Goal: Task Accomplishment & Management: Use online tool/utility

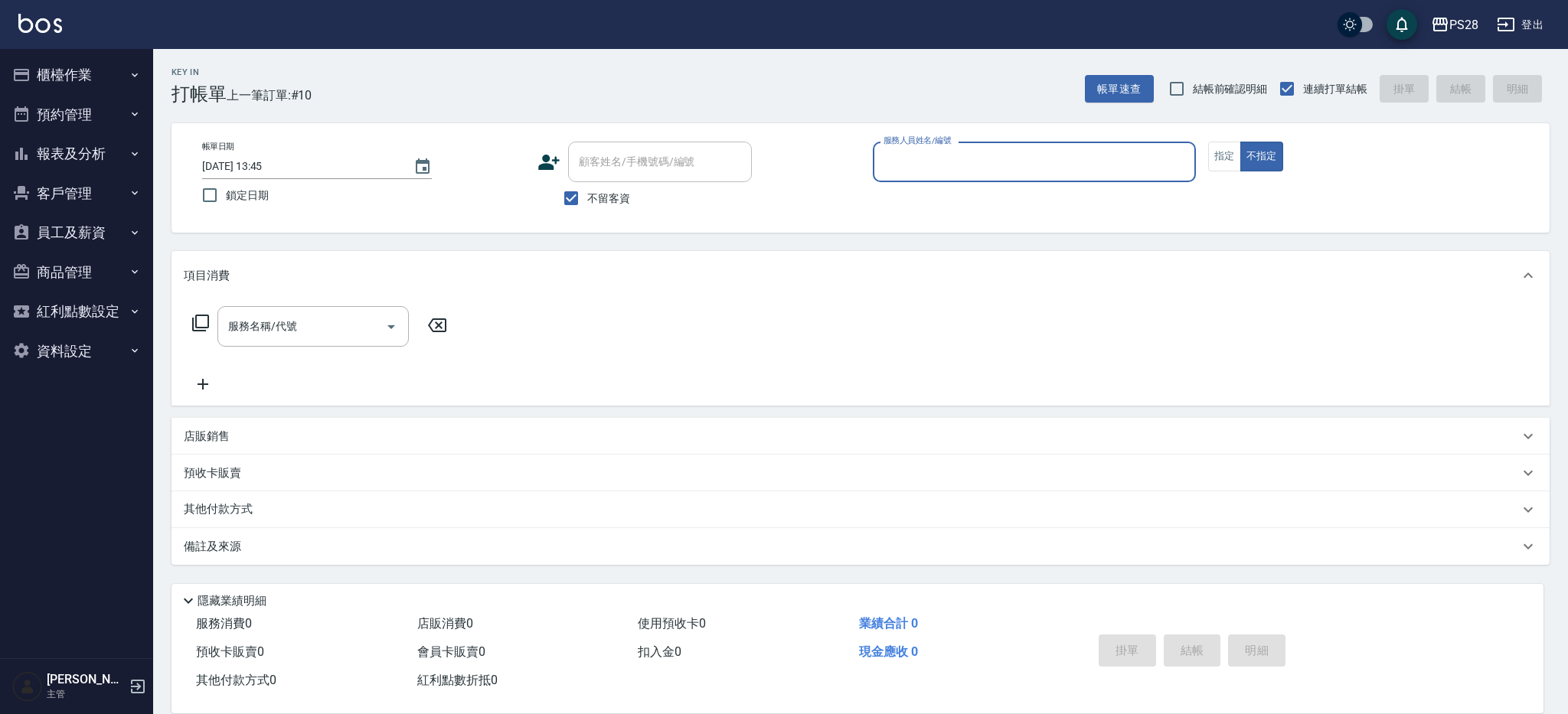
type input "ㄅ"
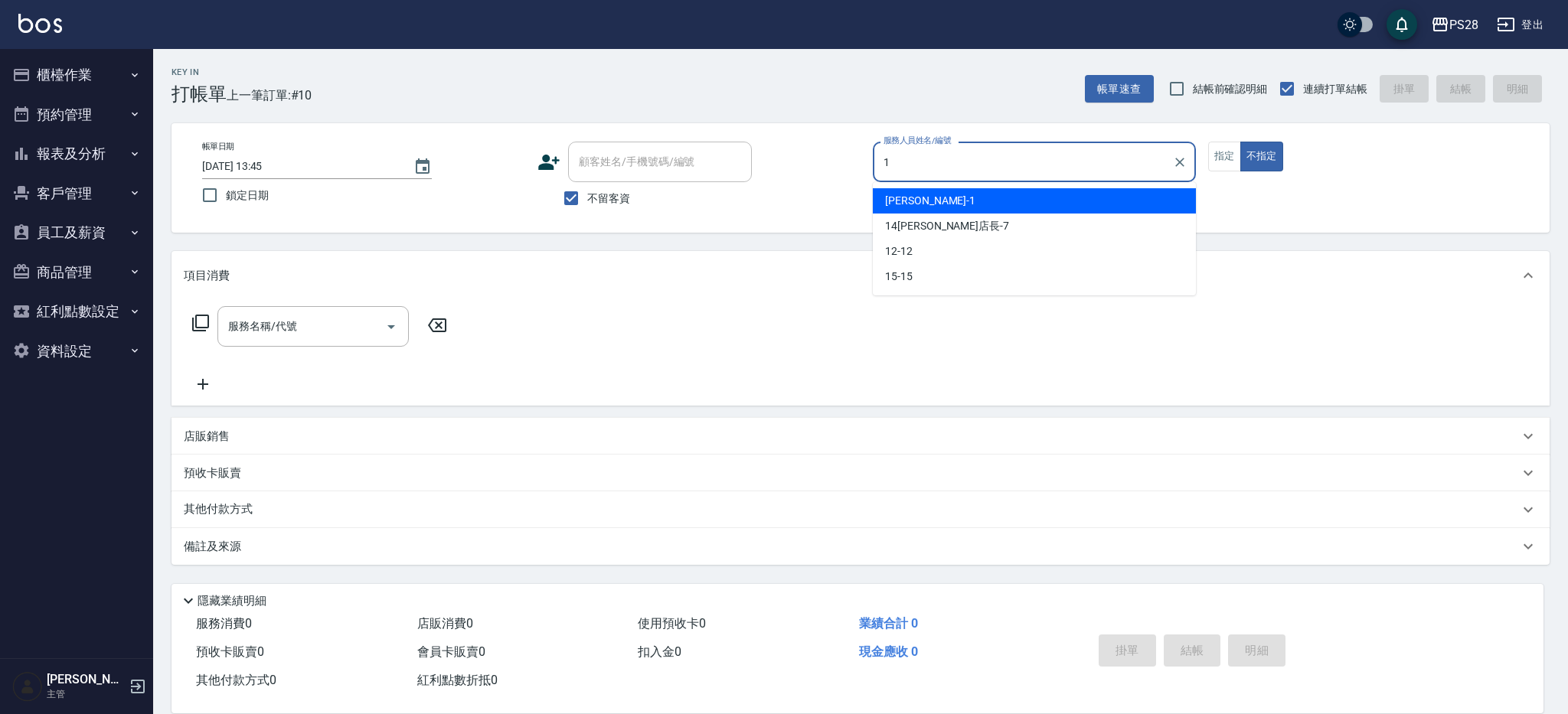
type input "[PERSON_NAME]-1"
type button "false"
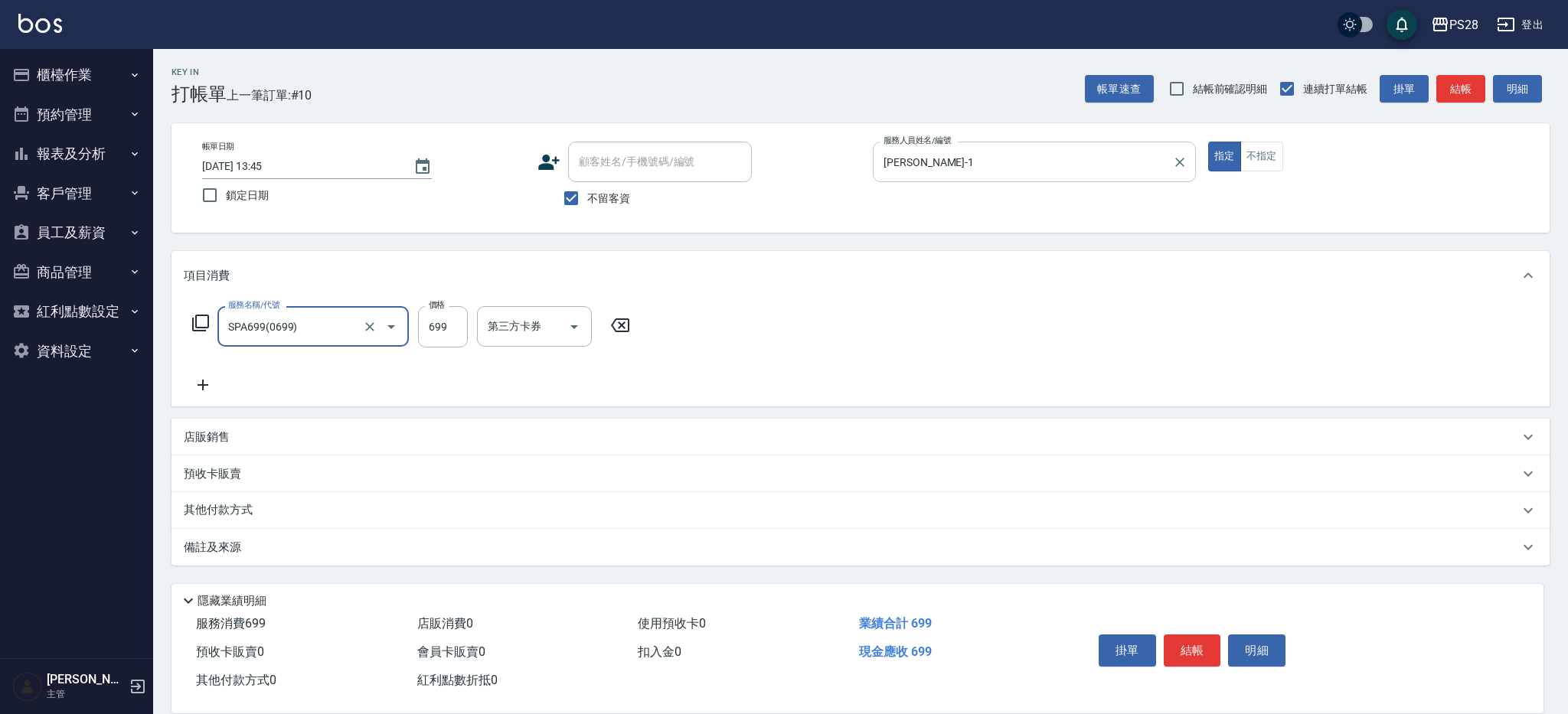
type input "SPA699(0699)"
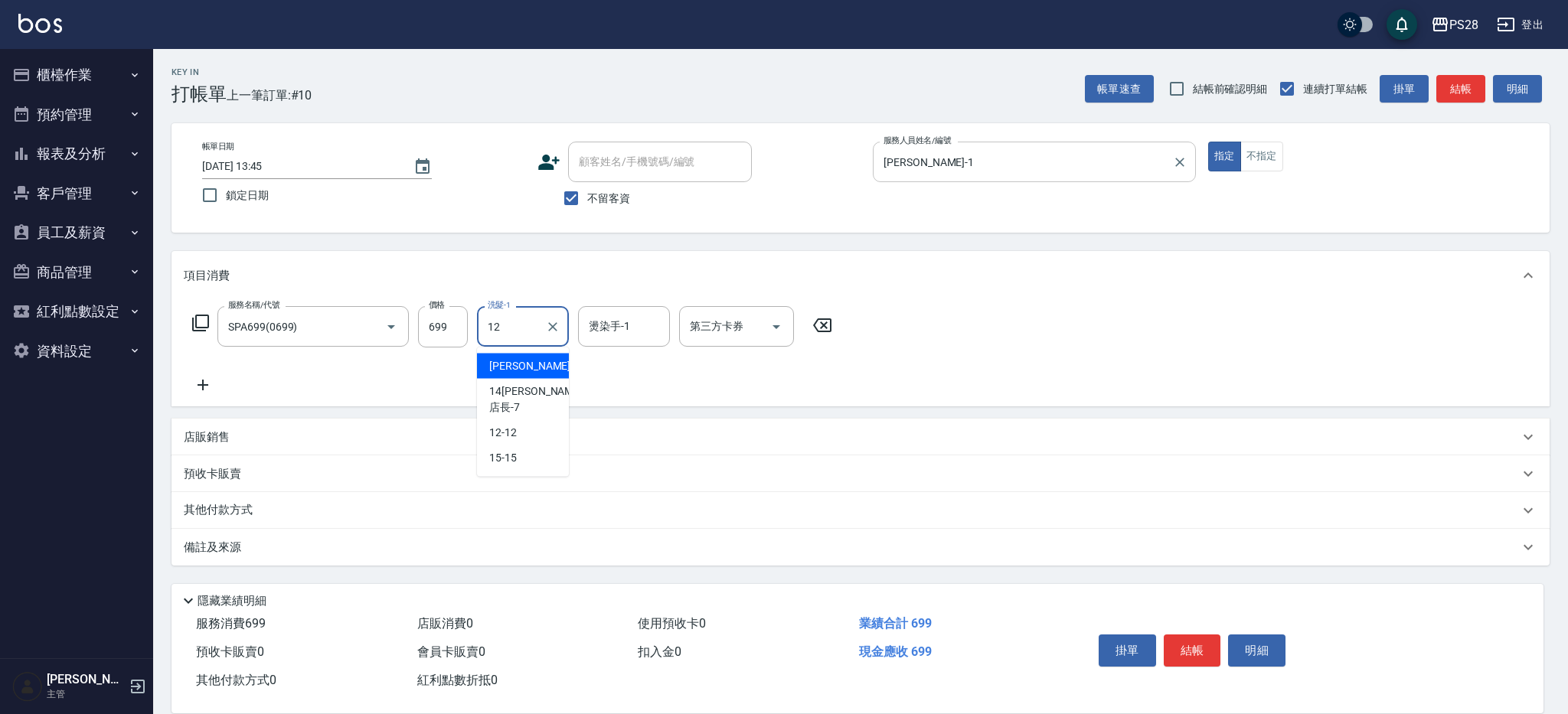
type input "12-12"
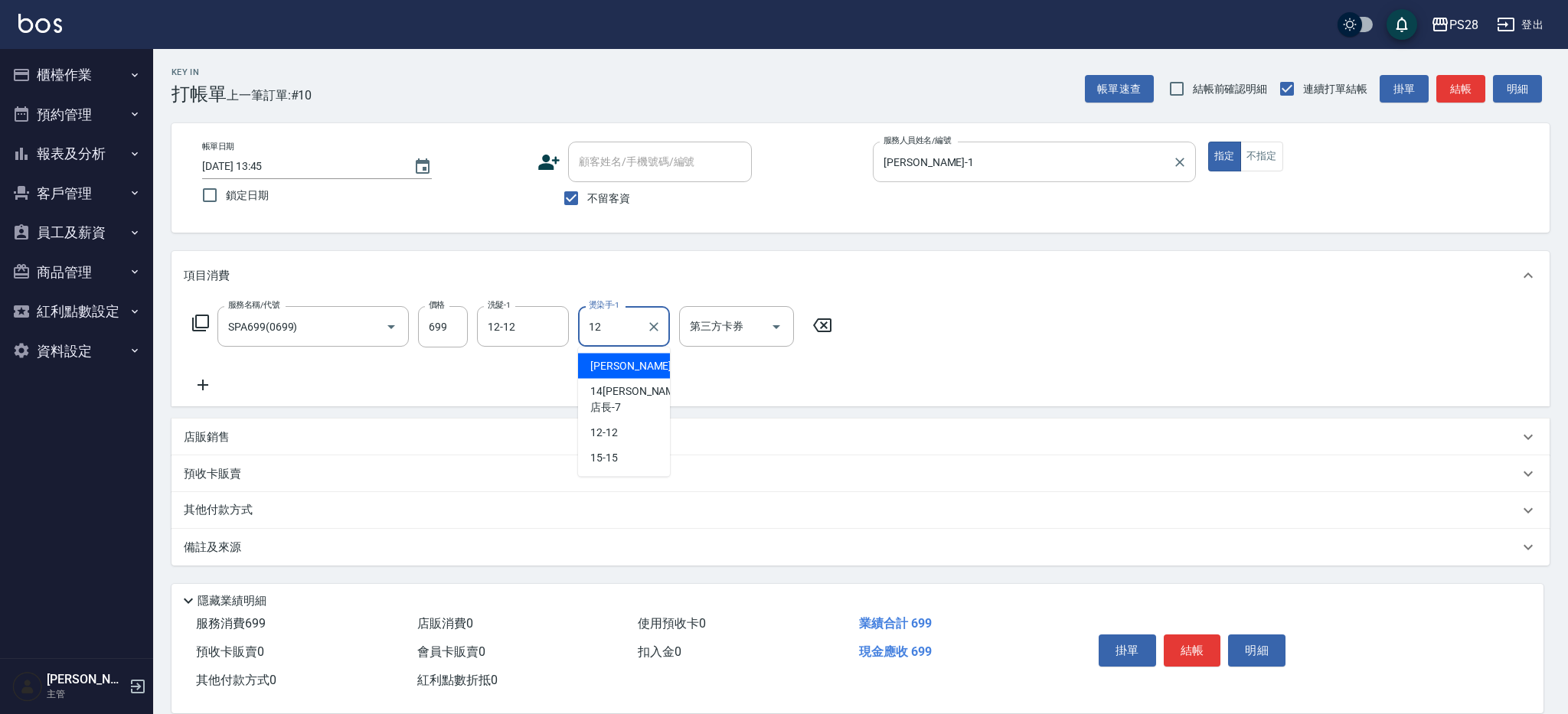
type input "12-12"
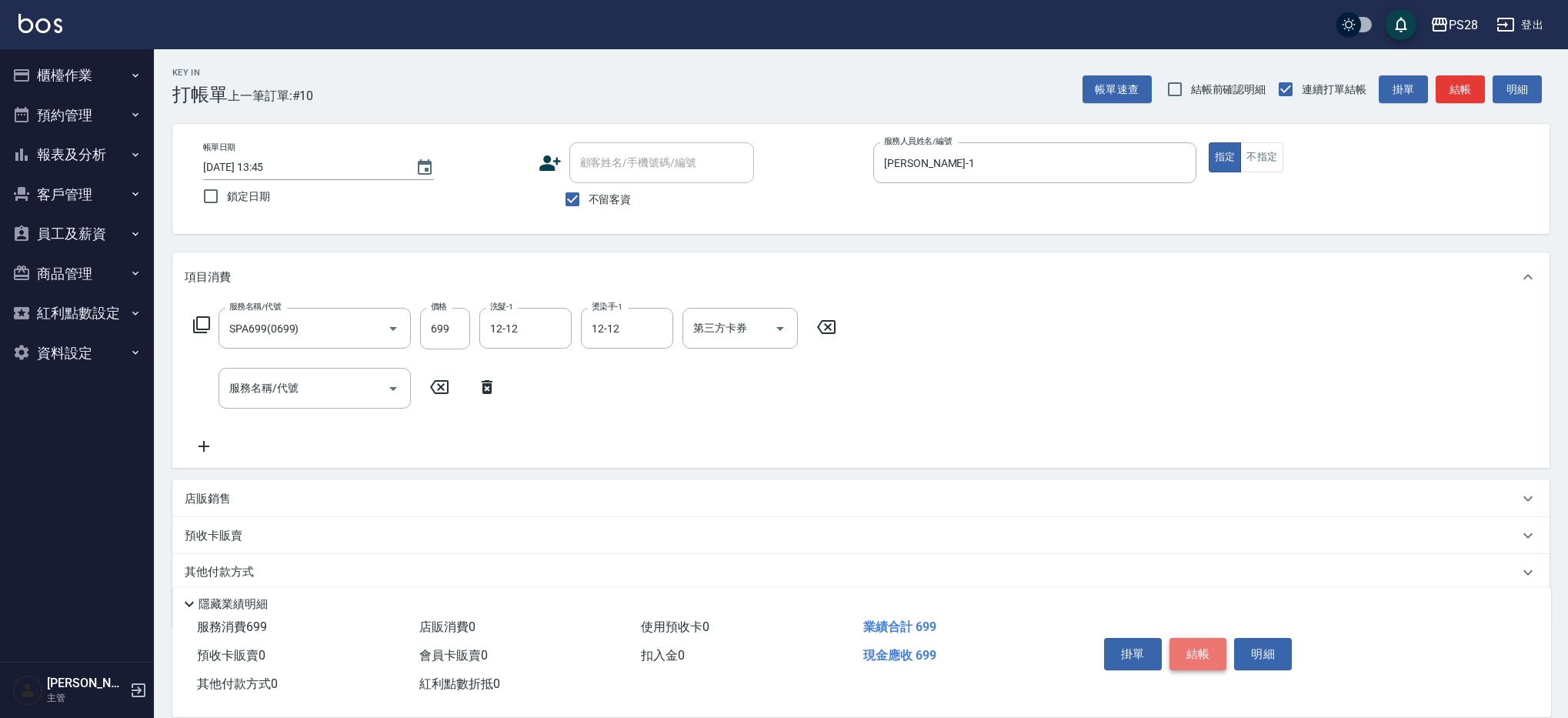
click at [1221, 650] on button "結帳" at bounding box center [1199, 654] width 58 height 32
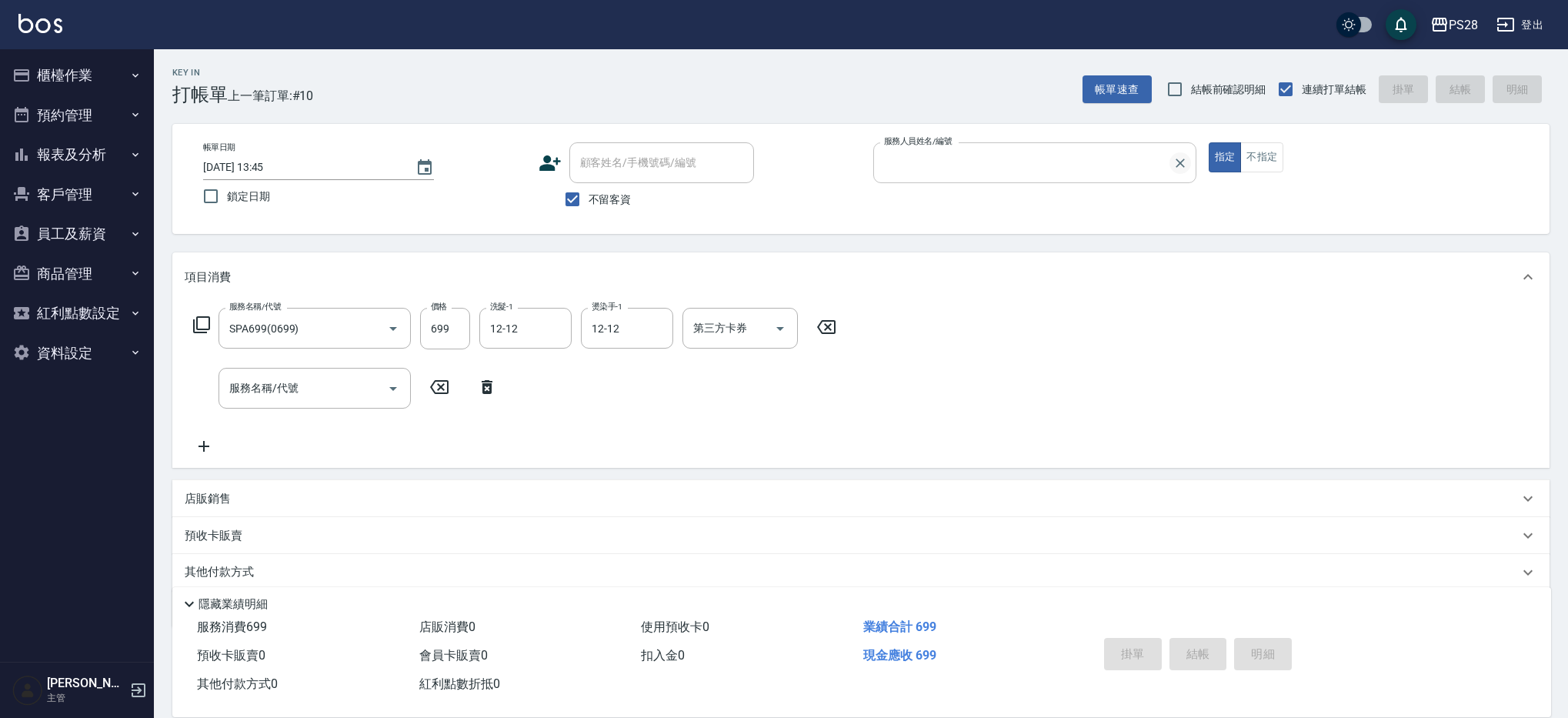
type input "1"
type button "true"
type input "[DATE] 16:51"
type input "[PERSON_NAME]-1"
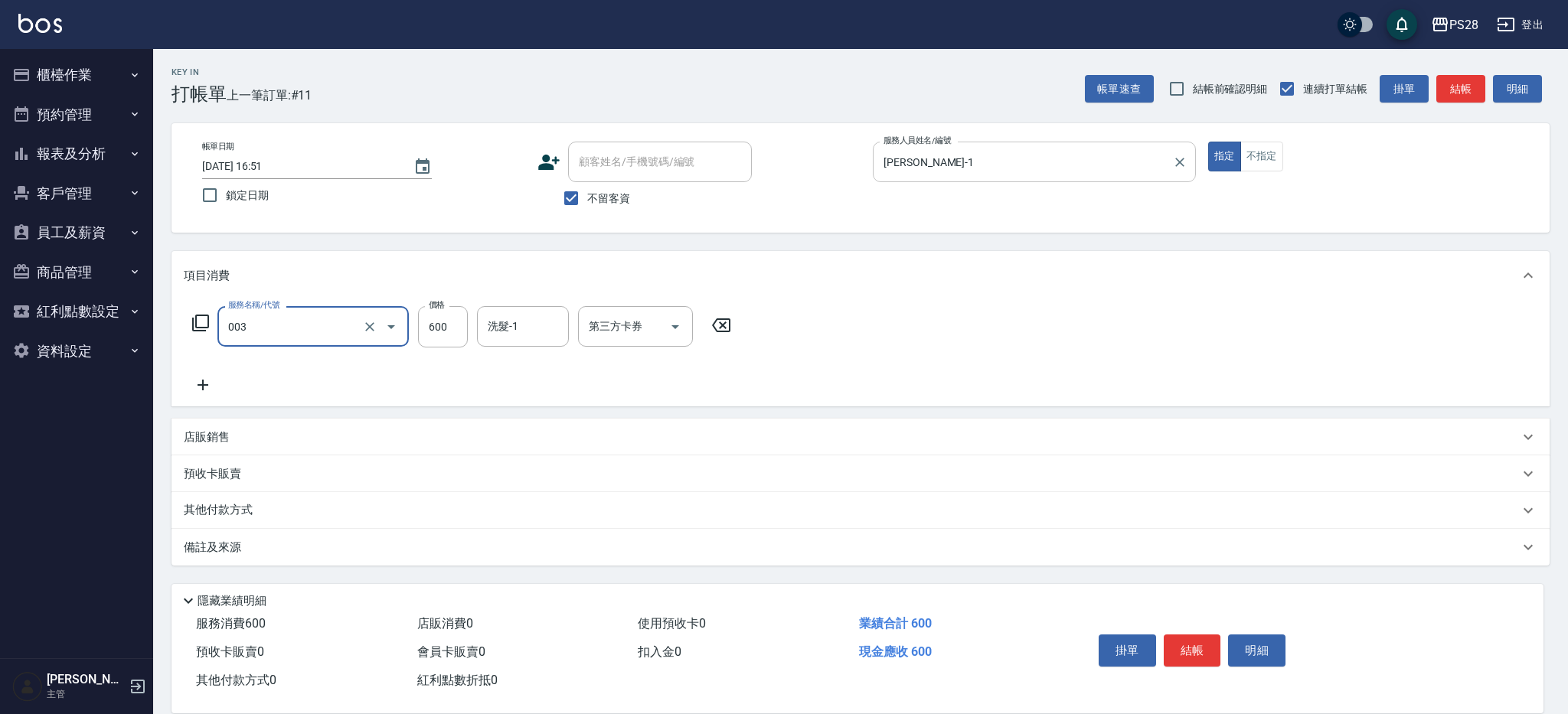
type input "洗剪C(003)"
type input "15-15"
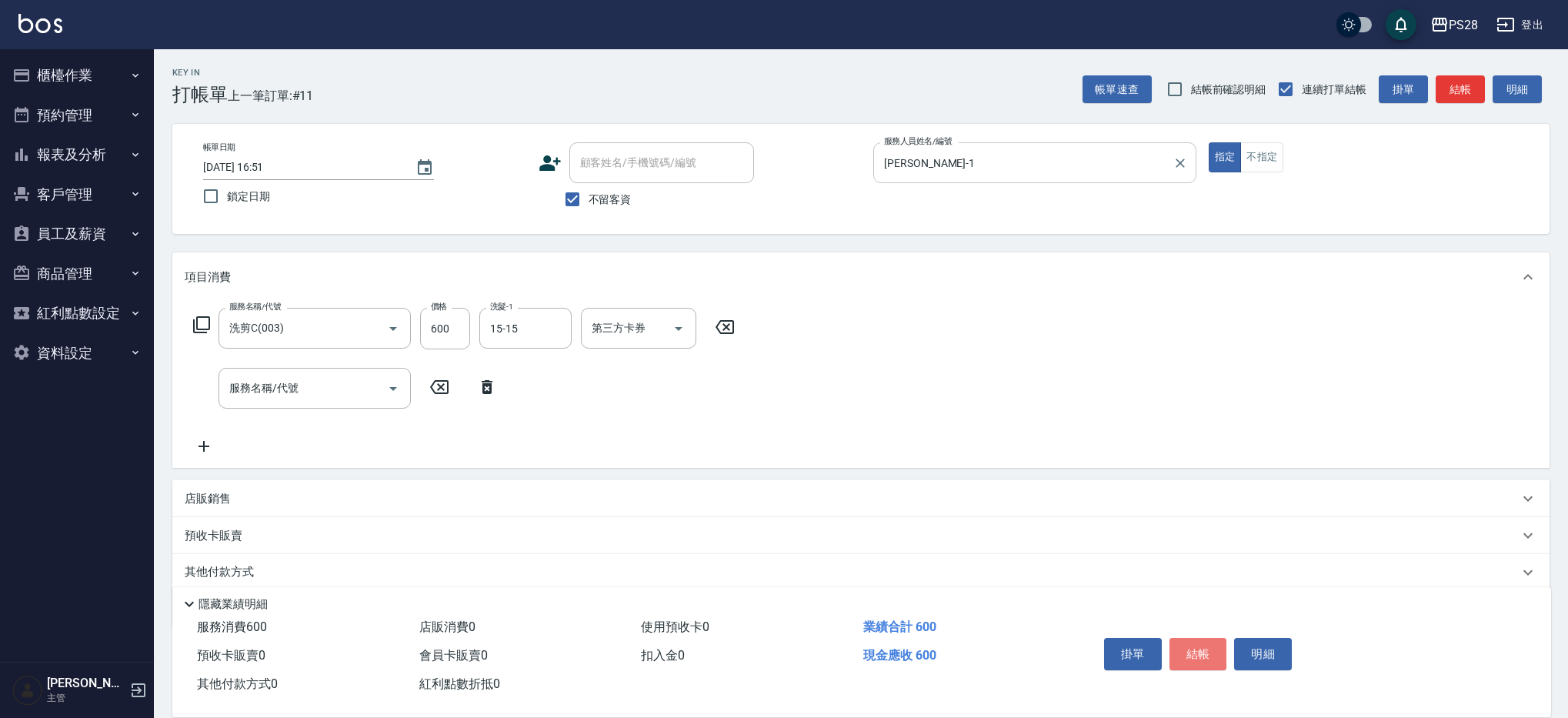
drag, startPoint x: 1197, startPoint y: 661, endPoint x: 1216, endPoint y: 620, distance: 45.2
click at [1197, 661] on button "結帳" at bounding box center [1199, 654] width 58 height 32
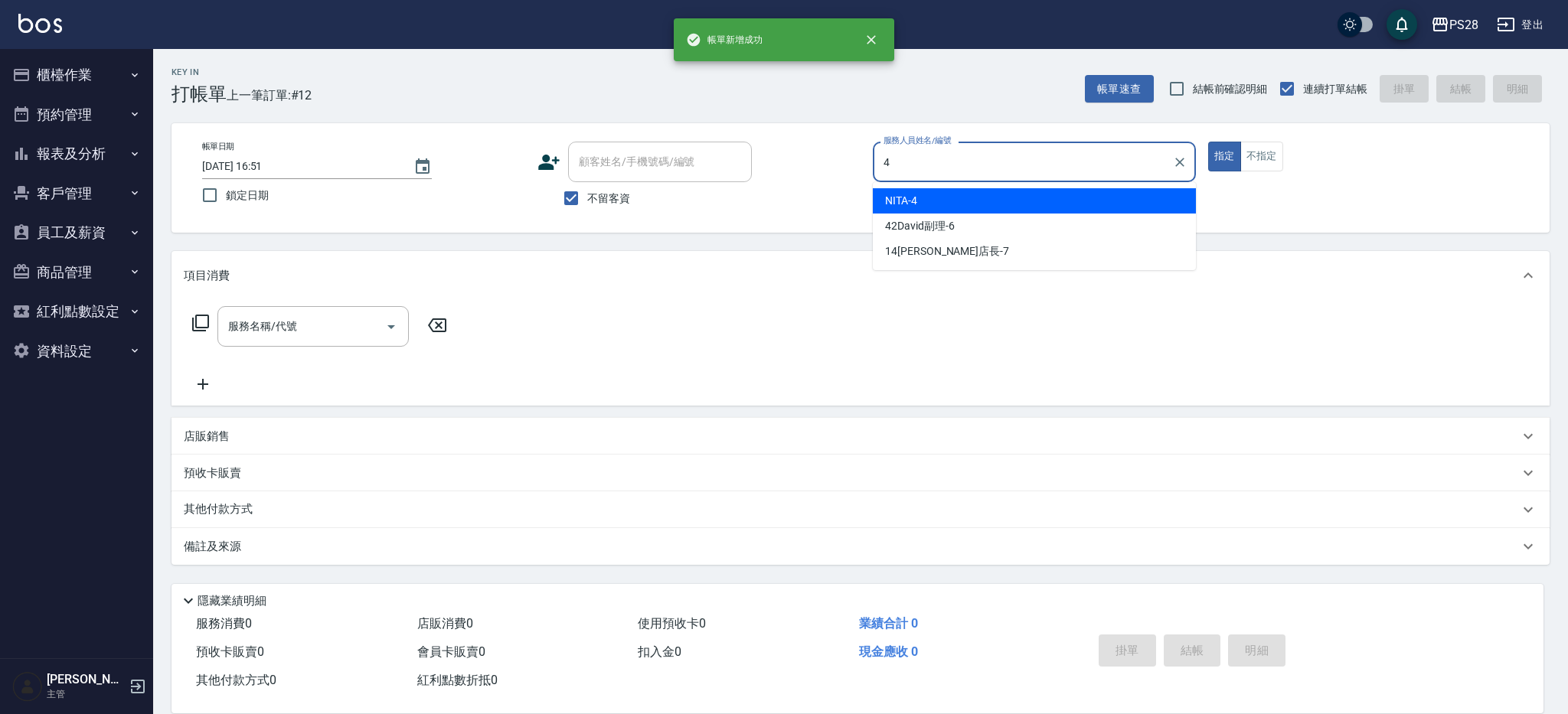
type input "NITA-4"
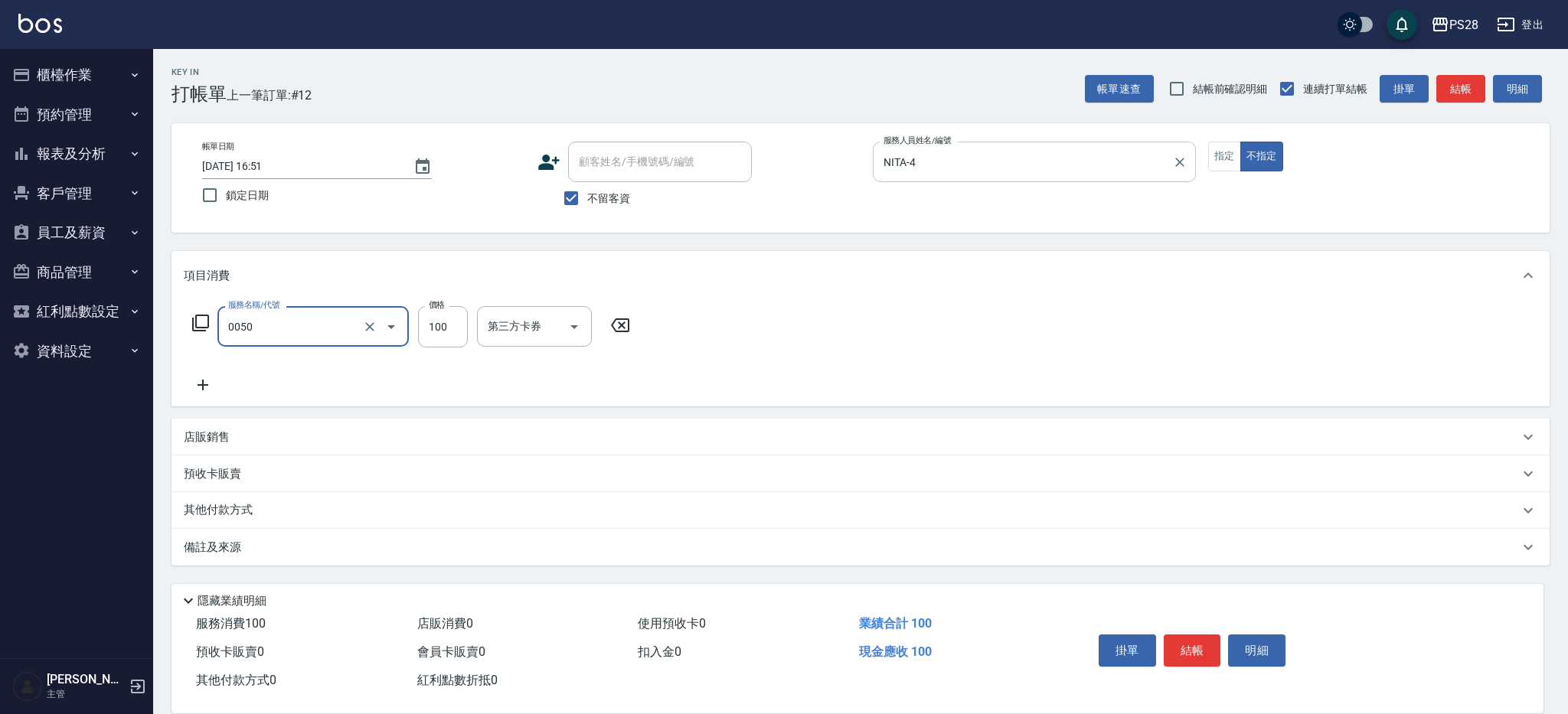
type input "剪瀏海(0050)"
type input "50"
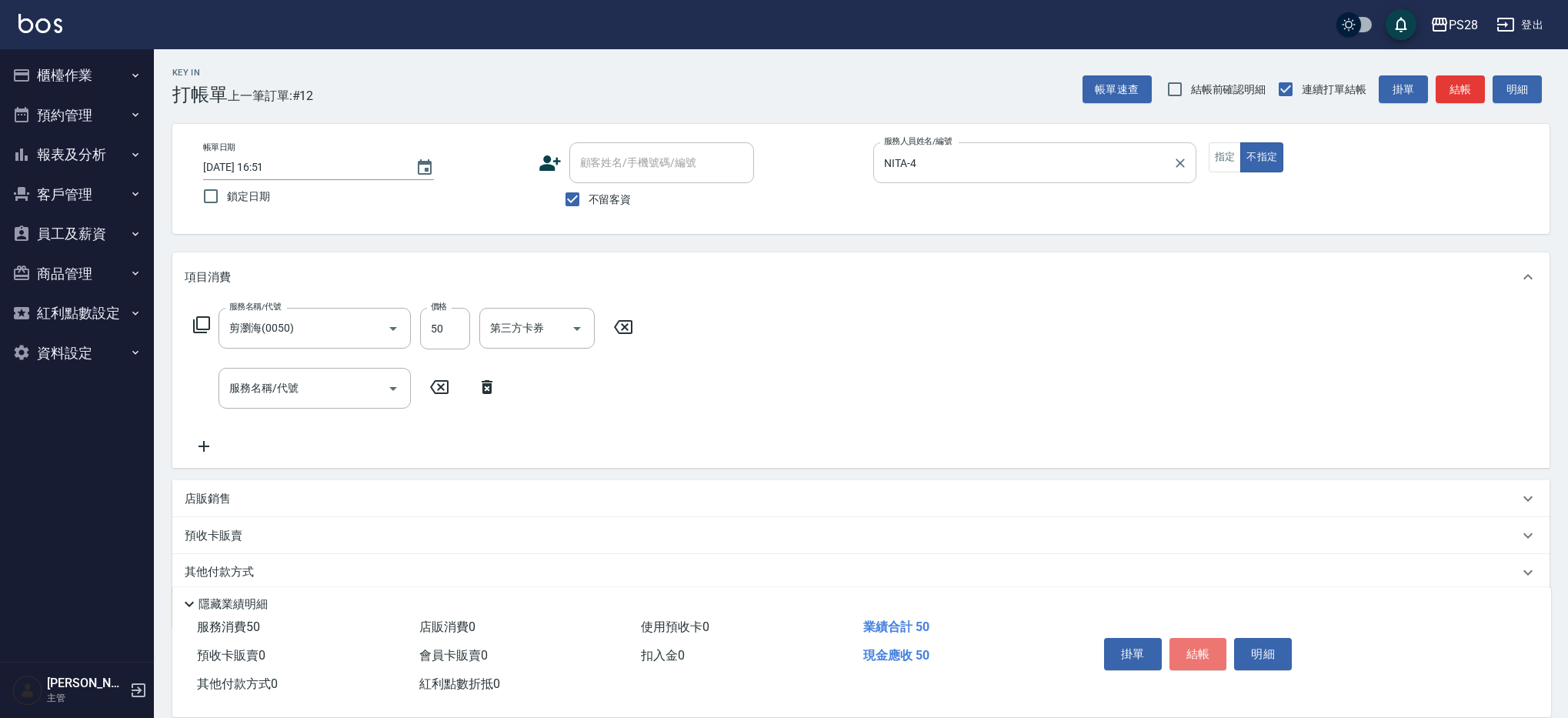
click at [1194, 641] on button "結帳" at bounding box center [1199, 654] width 58 height 32
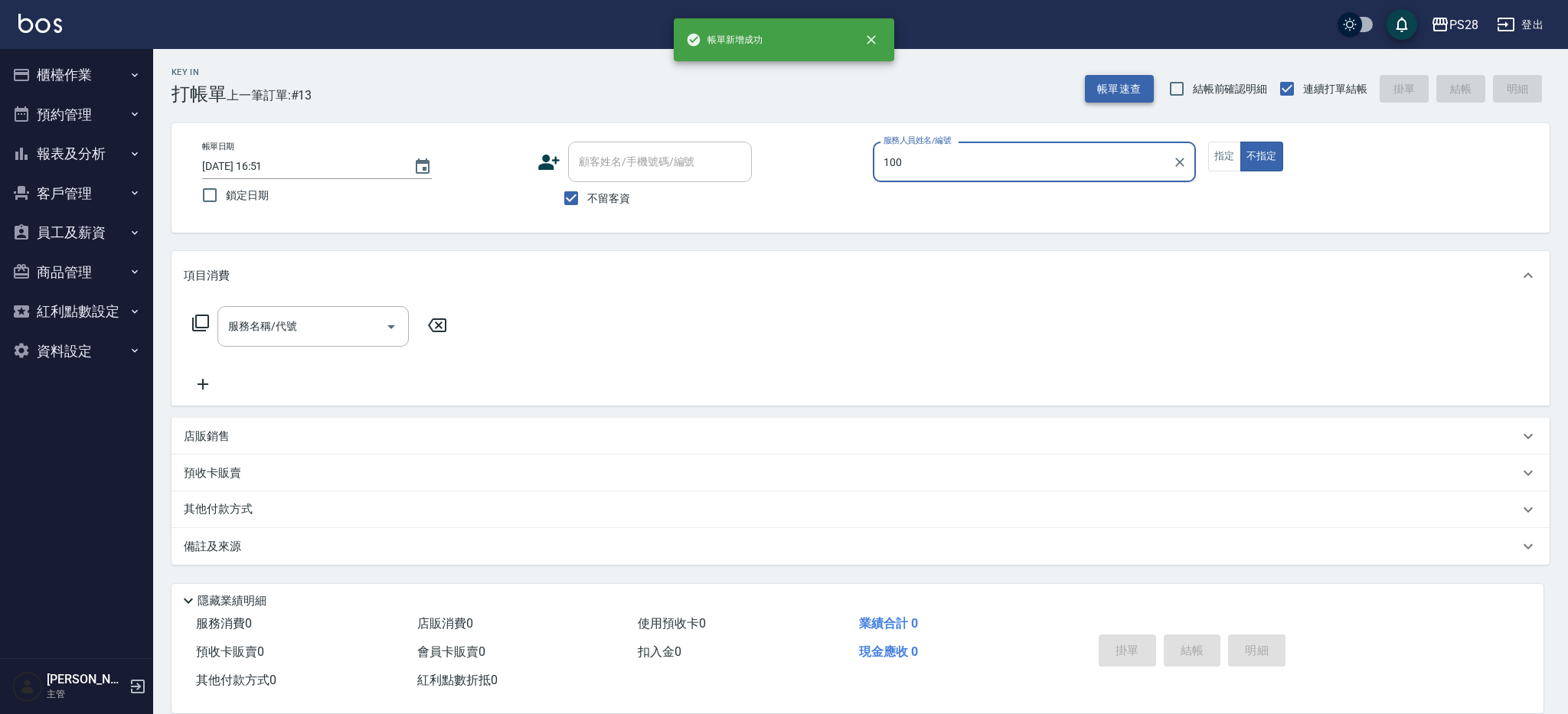
type input "100"
click at [1240, 141] on button "不指定" at bounding box center [1261, 156] width 43 height 30
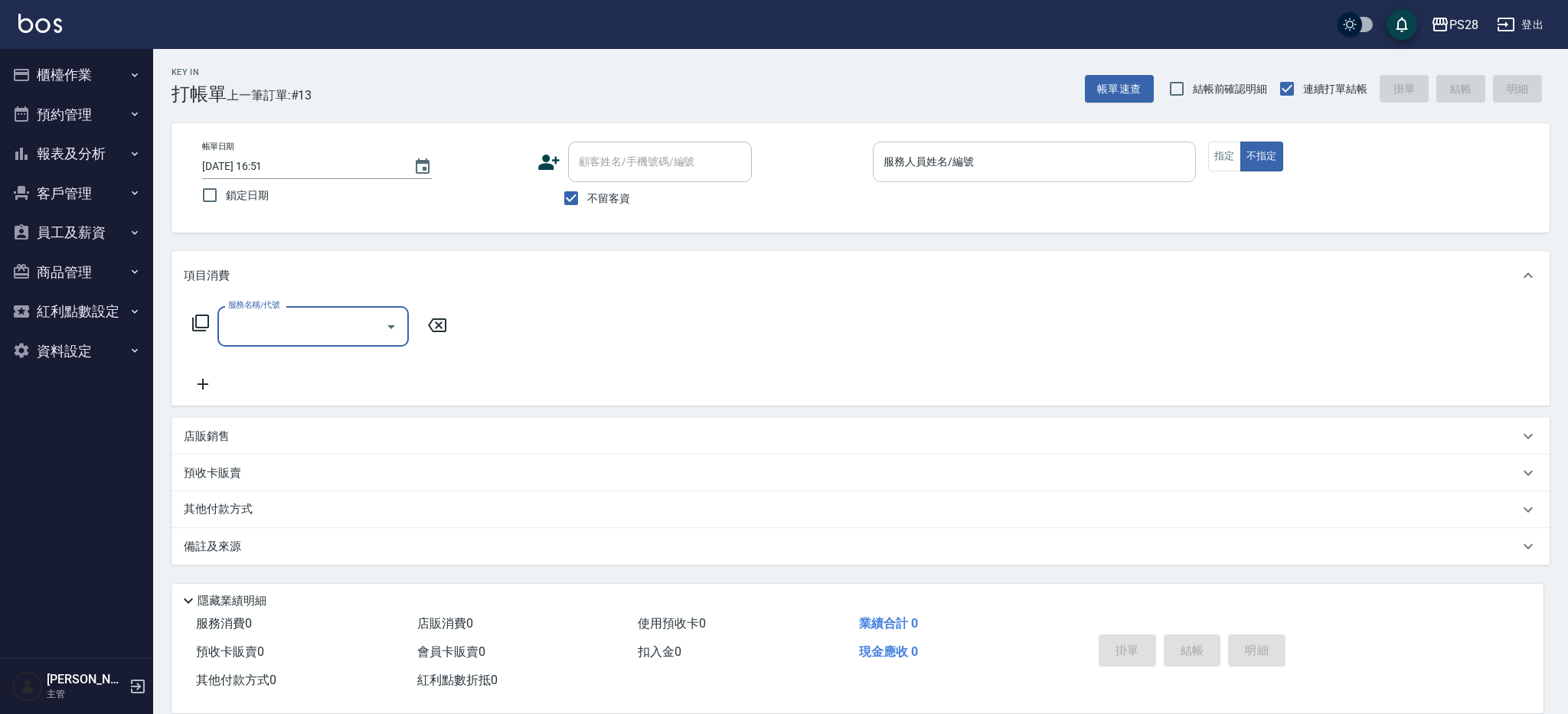
click at [1040, 176] on div "服務人員姓名/編號" at bounding box center [1034, 161] width 323 height 41
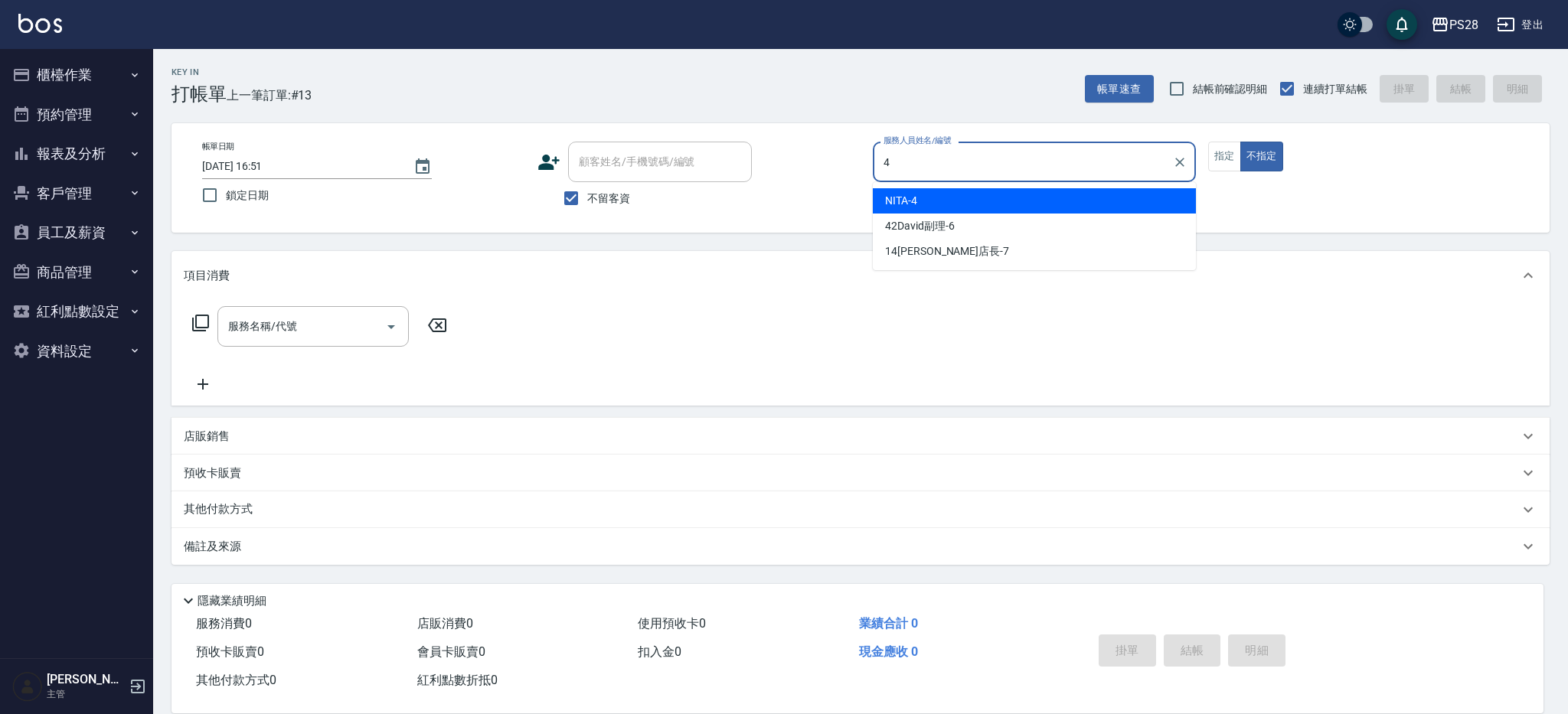
type input "NITA-4"
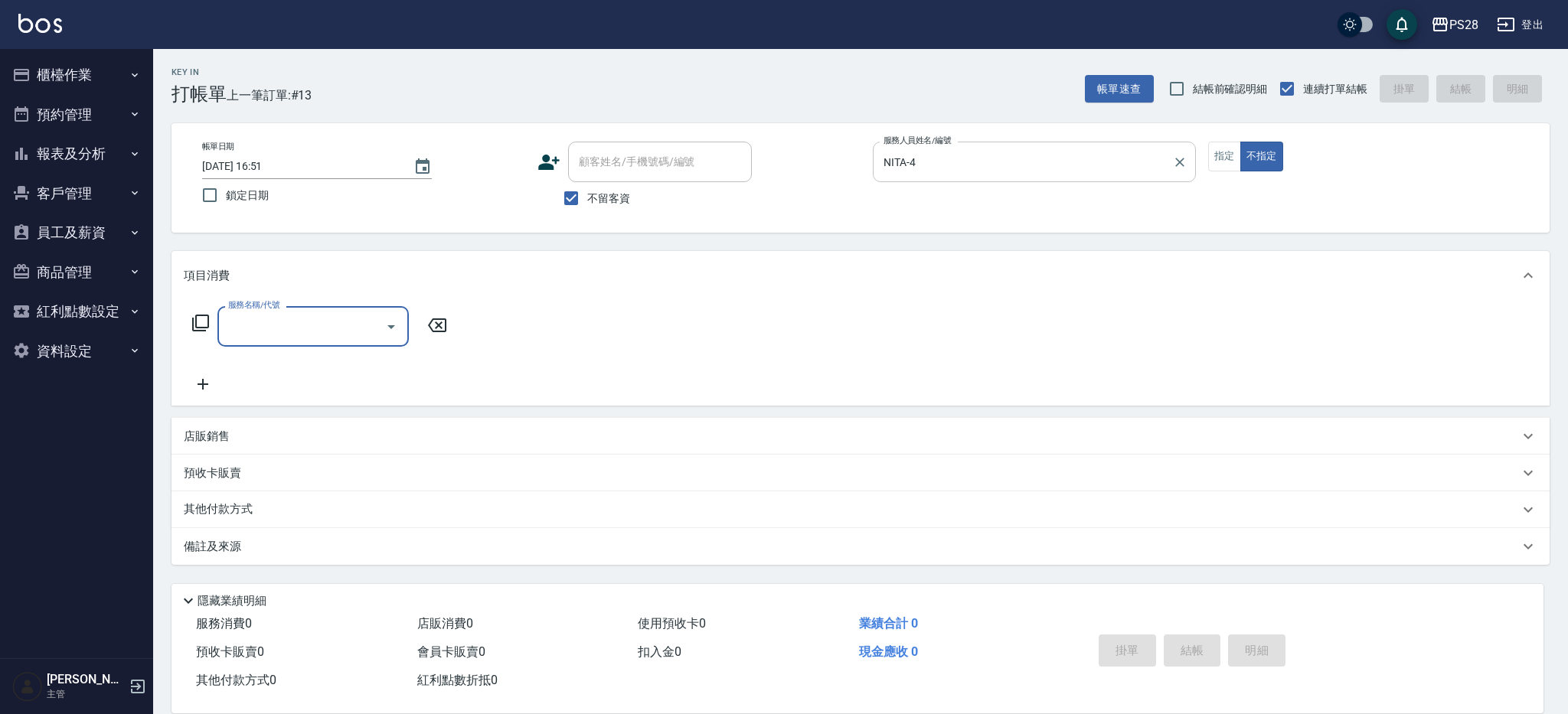
type input "0"
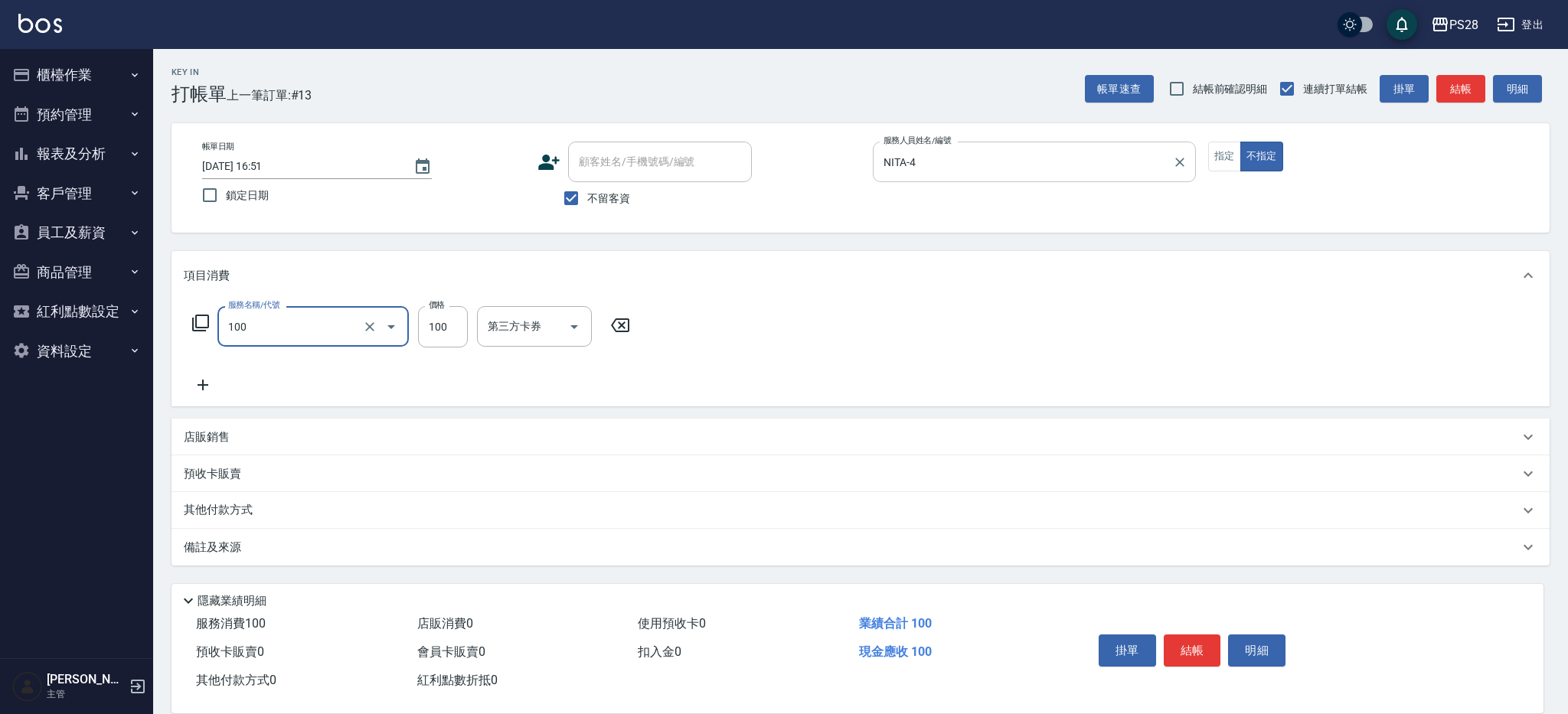
type input "洗髮(100)"
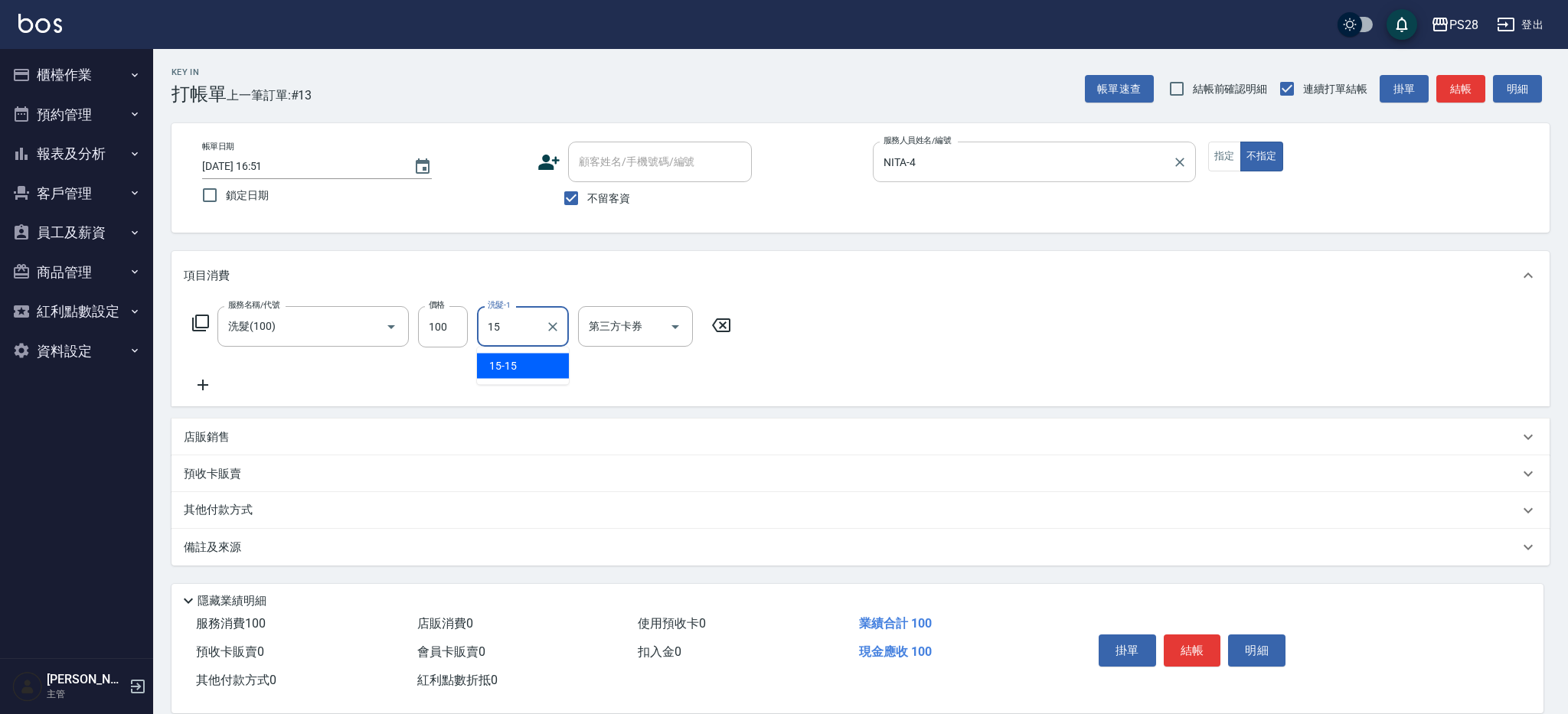
type input "15-15"
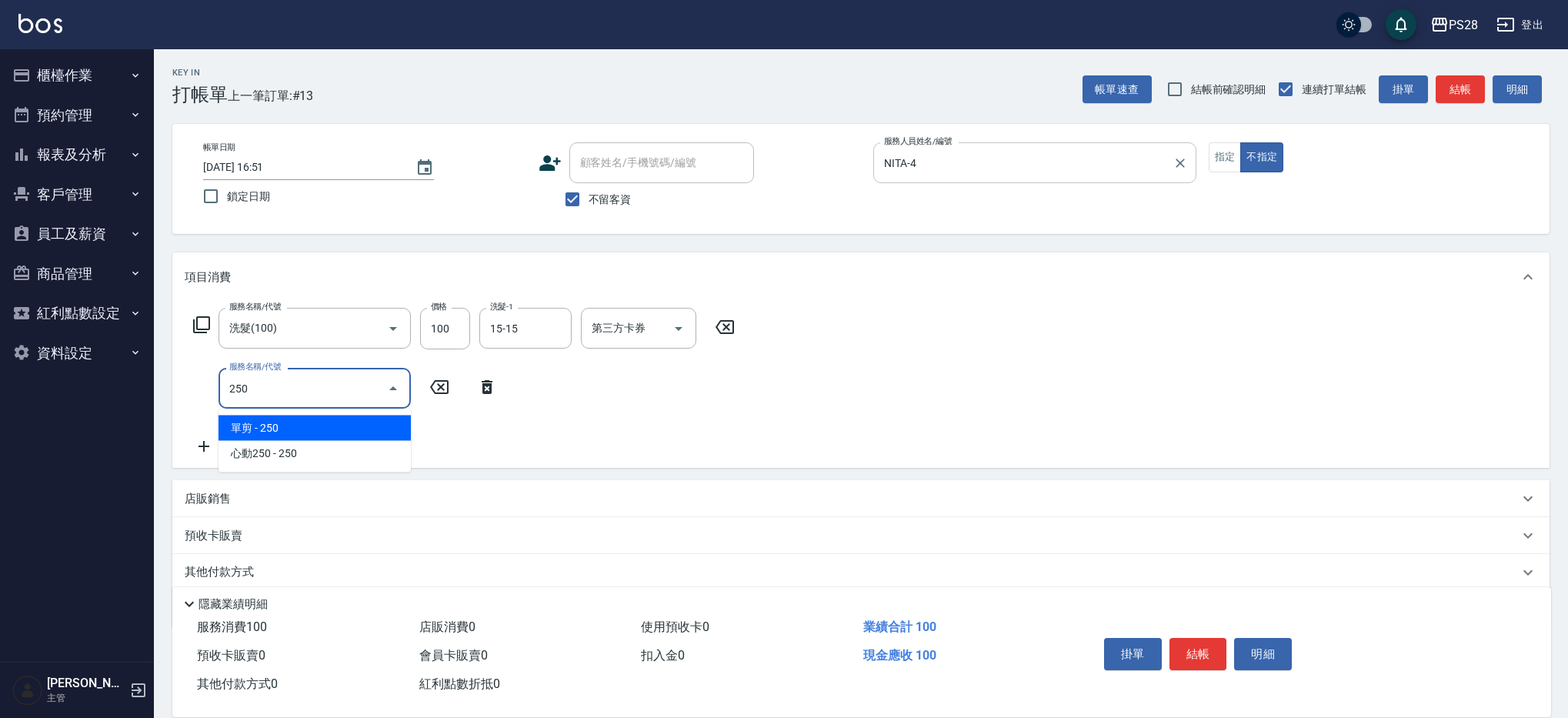
type input "單剪(250)"
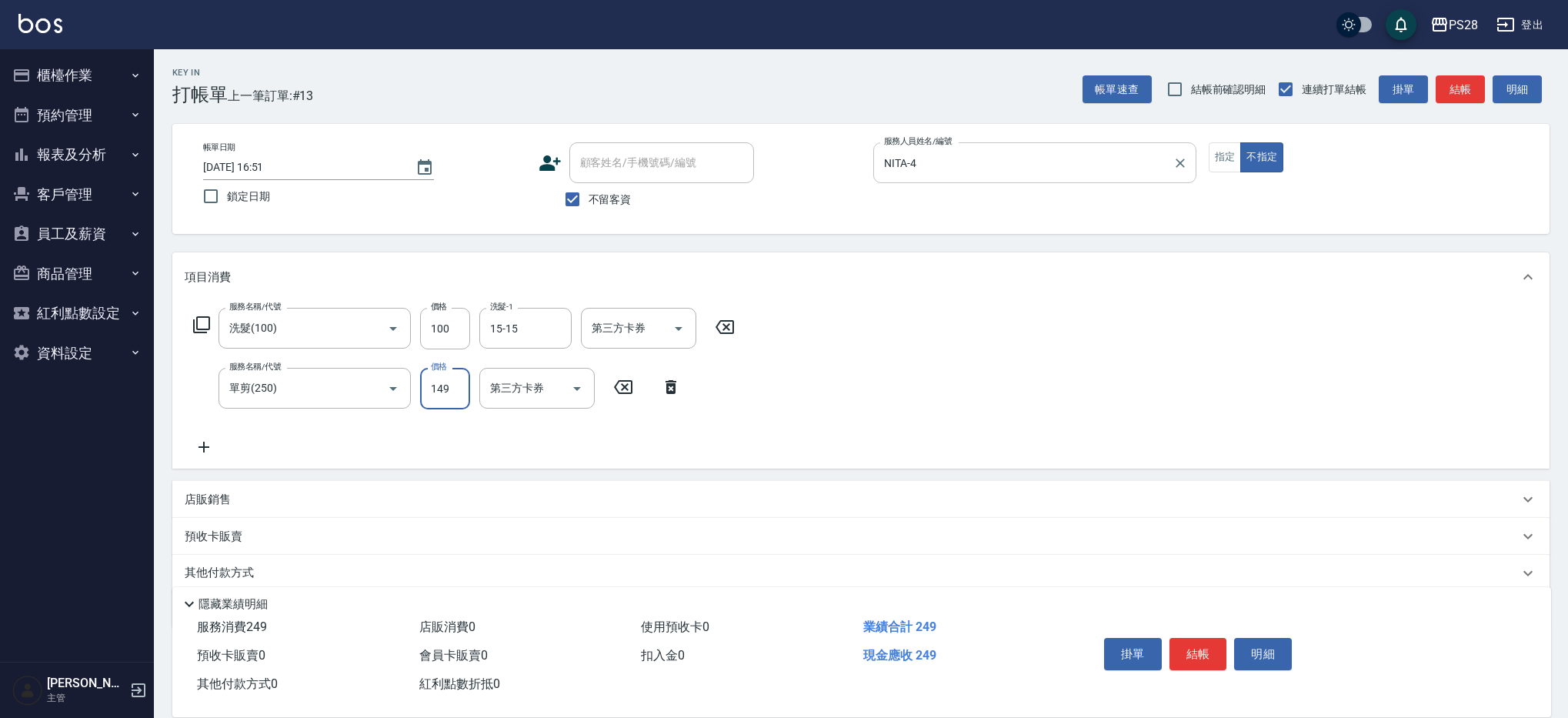
type input "149"
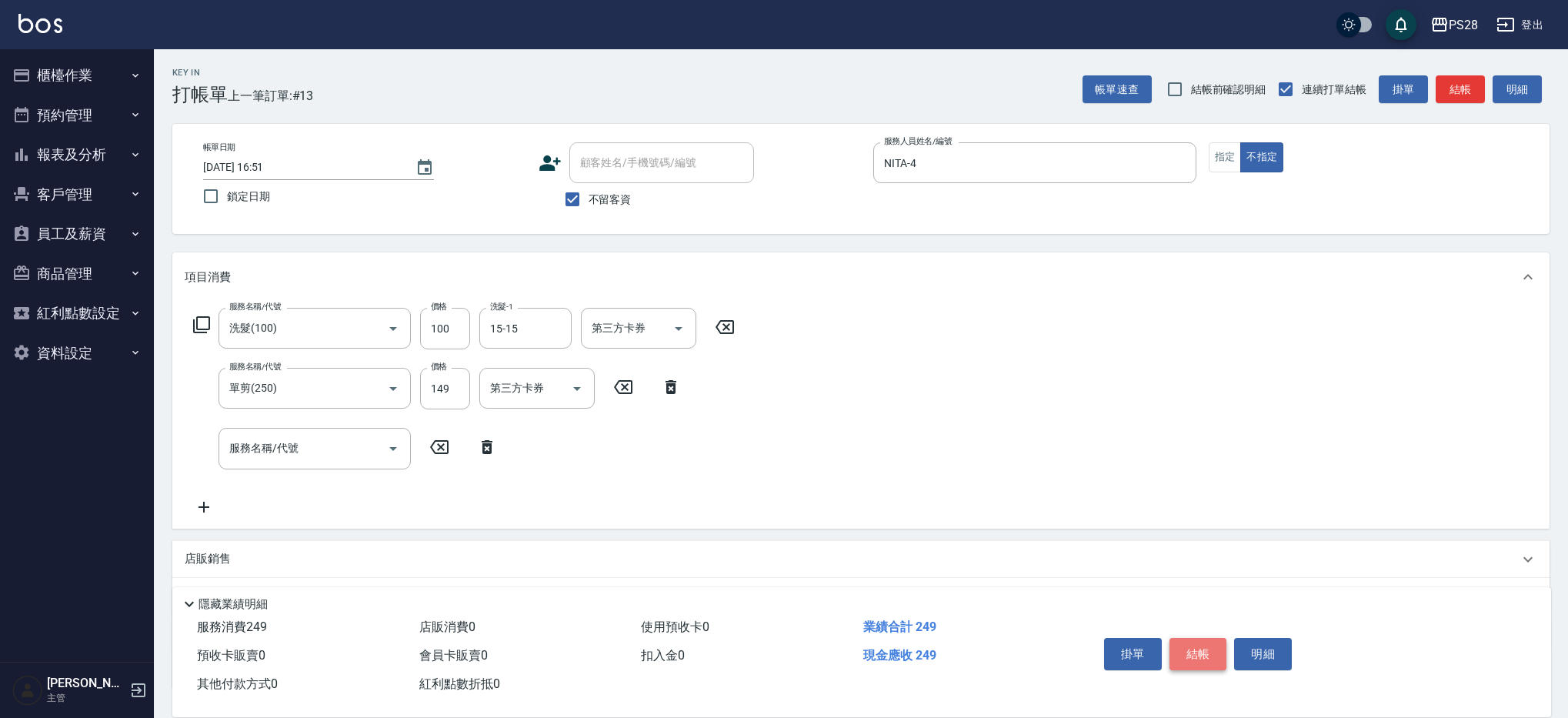
click at [1199, 645] on button "結帳" at bounding box center [1199, 654] width 58 height 32
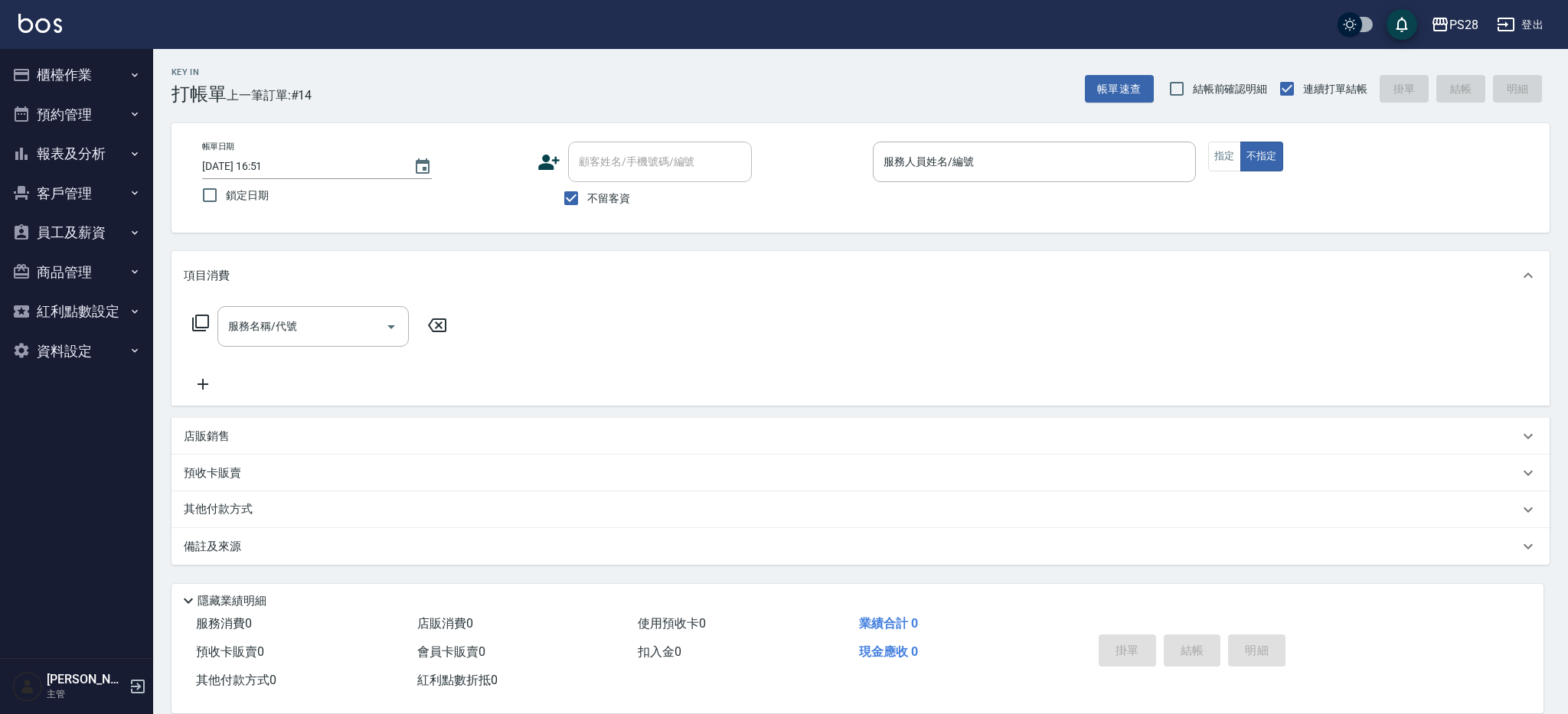
click at [75, 52] on ul "櫃檯作業 打帳單 帳單列表 營業儀表板 現金收支登錄 高階收支登錄 材料自購登錄 每日結帳 排班表 現場電腦打卡 預約管理 預約管理 單日預約紀錄 單週預約紀…" at bounding box center [77, 213] width 141 height 327
click at [68, 77] on button "櫃檯作業" at bounding box center [77, 75] width 141 height 40
